Goal: Information Seeking & Learning: Learn about a topic

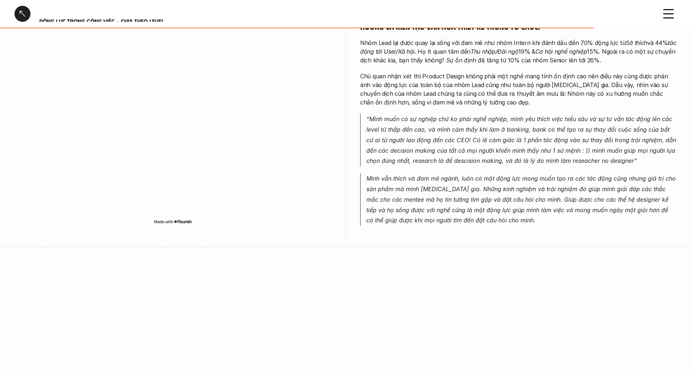
scroll to position [1636, 0]
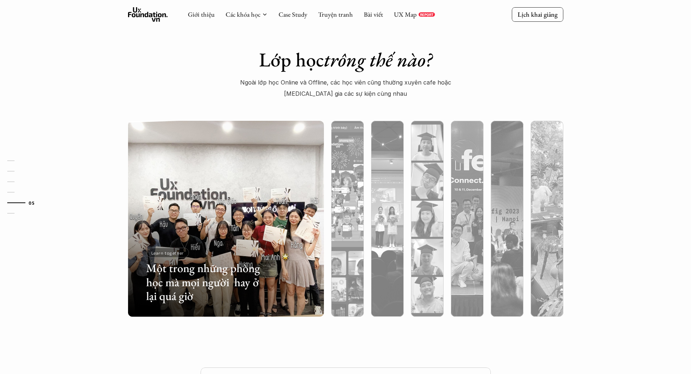
scroll to position [1833, 0]
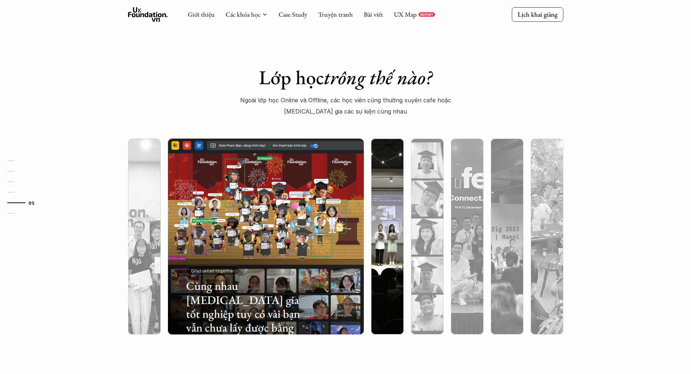
click at [390, 269] on div at bounding box center [447, 292] width 117 height 53
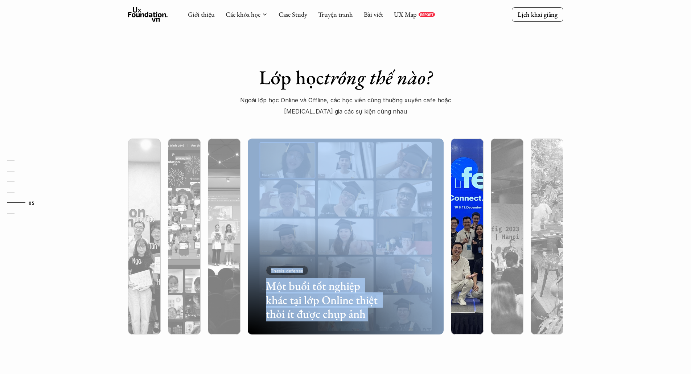
drag, startPoint x: 414, startPoint y: 270, endPoint x: 454, endPoint y: 271, distance: 39.9
click at [454, 271] on div "Một buổi tốt nghiệp khác tại lớp Online thiệt thòi ít được chụp ảnh Thesis defe…" at bounding box center [346, 236] width 472 height 225
click at [461, 282] on div at bounding box center [467, 275] width 33 height 118
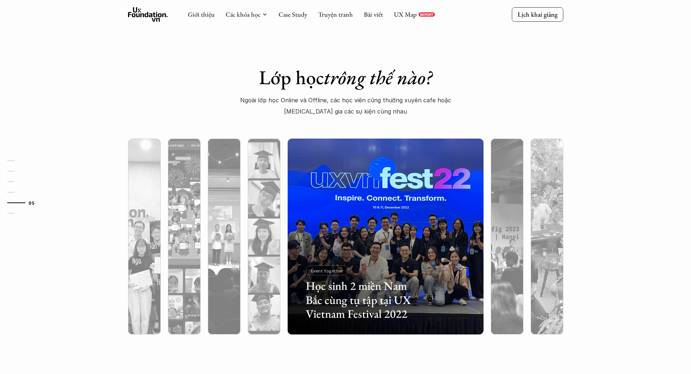
click at [504, 354] on div "Lớp học trông thế nào? Ngoài lớp học Online và Offline, các học viên cũng thườn…" at bounding box center [345, 207] width 691 height 356
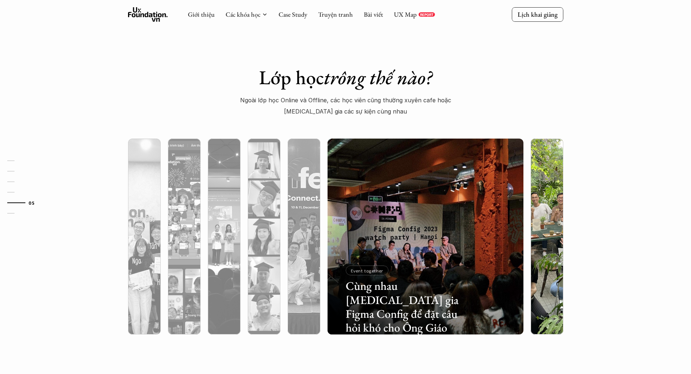
click at [548, 313] on div at bounding box center [547, 275] width 33 height 118
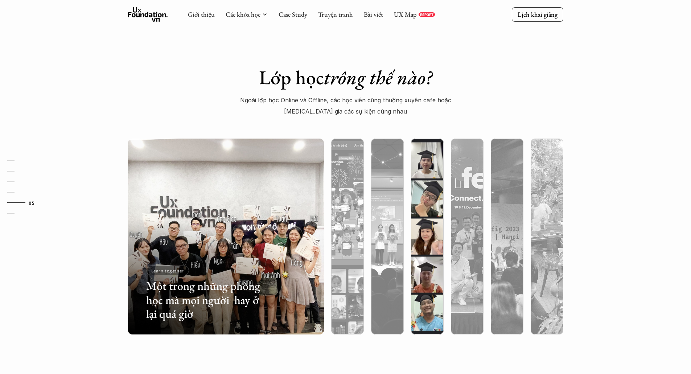
drag, startPoint x: 439, startPoint y: 281, endPoint x: 441, endPoint y: 277, distance: 4.5
click at [440, 279] on div at bounding box center [487, 292] width 117 height 53
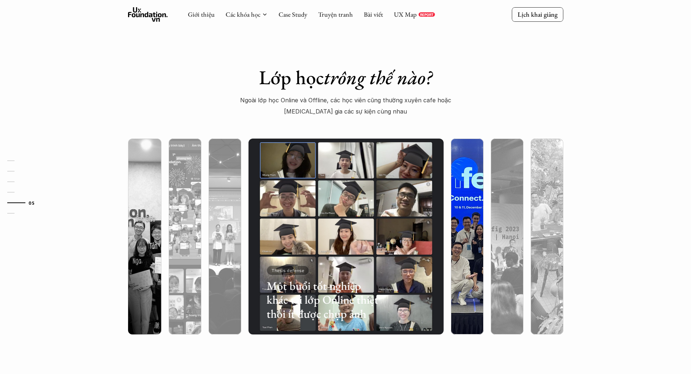
click at [457, 260] on div at bounding box center [467, 275] width 33 height 118
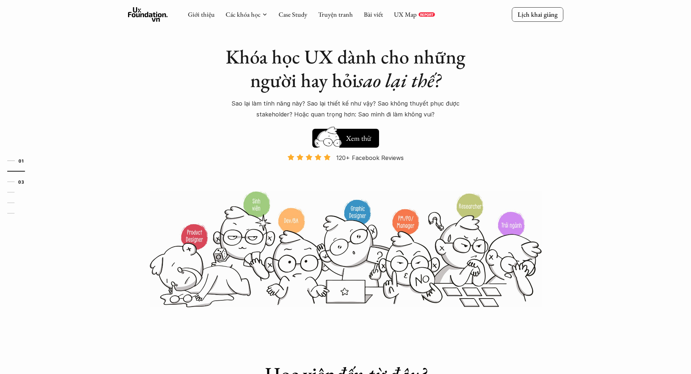
scroll to position [0, 0]
